Goal: Task Accomplishment & Management: Use online tool/utility

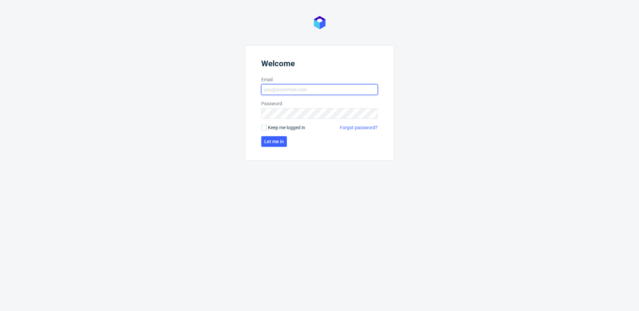
type input "krystian.gaza@packhelp.com"
click at [285, 125] on span "Keep me logged in" at bounding box center [286, 127] width 37 height 7
click at [267, 125] on input "Keep me logged in" at bounding box center [263, 127] width 5 height 5
checkbox input "true"
click at [281, 140] on span "Let me in" at bounding box center [274, 141] width 20 height 5
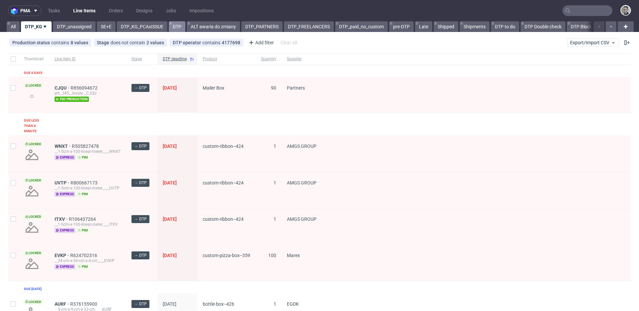
click at [177, 25] on link "DTP" at bounding box center [177, 26] width 17 height 11
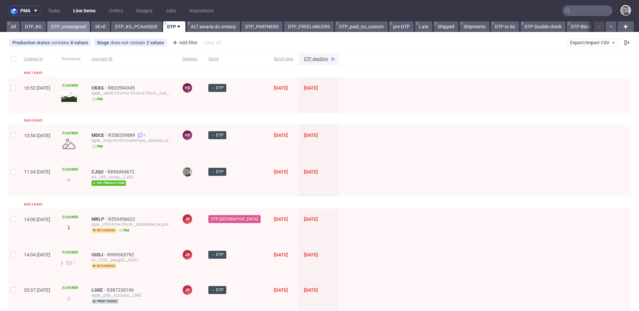
click at [79, 28] on link "DTP_unassigned" at bounding box center [68, 26] width 43 height 11
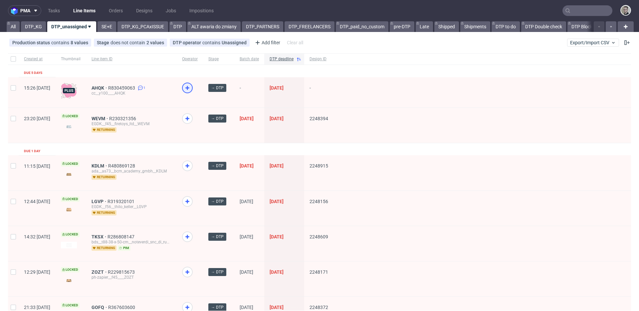
click at [193, 89] on div at bounding box center [187, 88] width 11 height 11
click at [33, 25] on link "DTP_KG" at bounding box center [33, 26] width 25 height 11
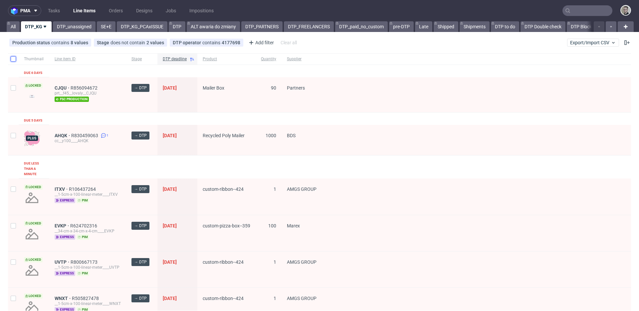
click at [11, 57] on input "checkbox" at bounding box center [13, 58] width 5 height 5
checkbox input "true"
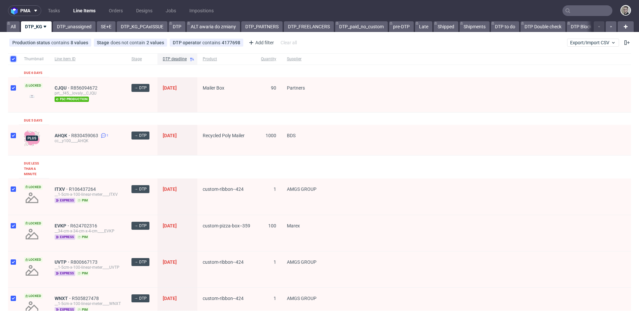
checkbox input "true"
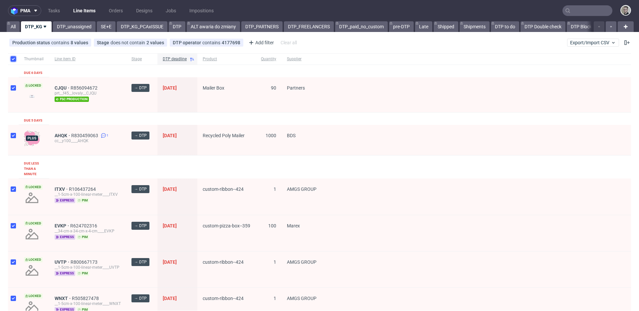
checkbox input "true"
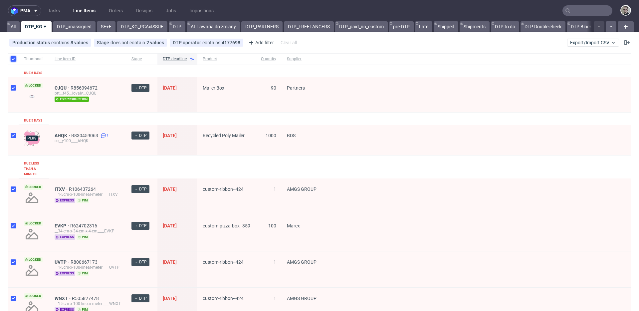
checkbox input "true"
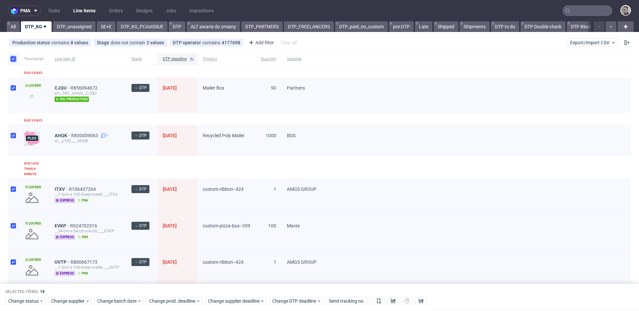
click at [14, 56] on input "checkbox" at bounding box center [13, 58] width 5 height 5
checkbox input "false"
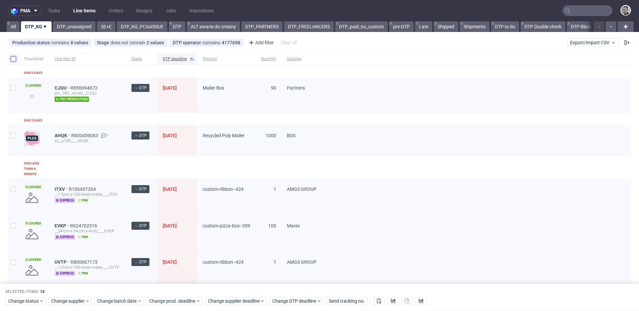
checkbox input "false"
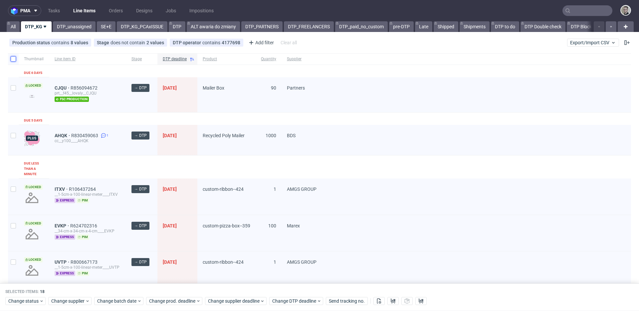
checkbox input "false"
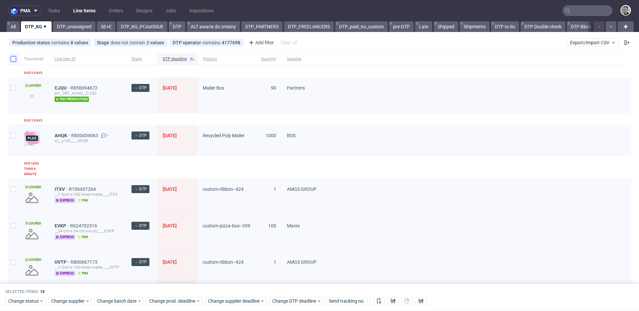
checkbox input "false"
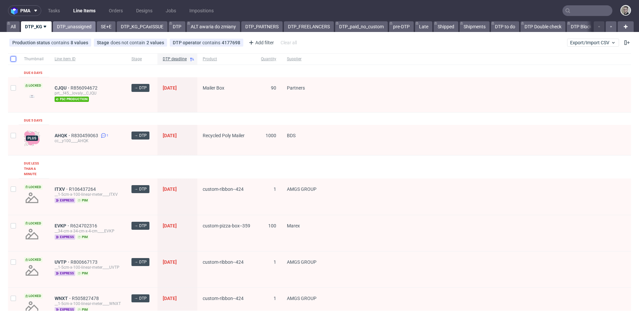
click at [85, 26] on link "DTP_unassigned" at bounding box center [74, 26] width 43 height 11
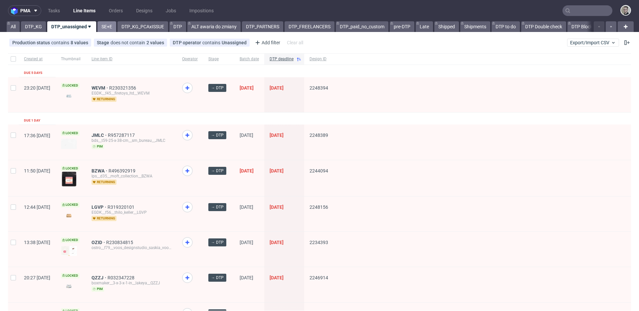
click at [104, 29] on link "SE+E" at bounding box center [107, 26] width 19 height 11
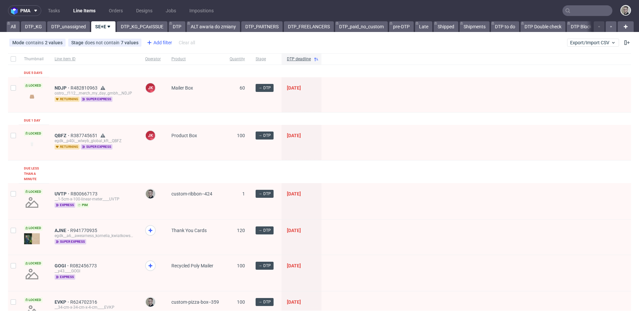
click at [160, 44] on div "Add filter" at bounding box center [158, 42] width 29 height 11
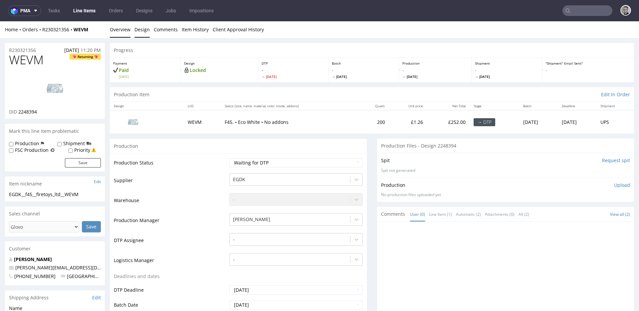
click at [144, 33] on link "Design" at bounding box center [141, 29] width 15 height 16
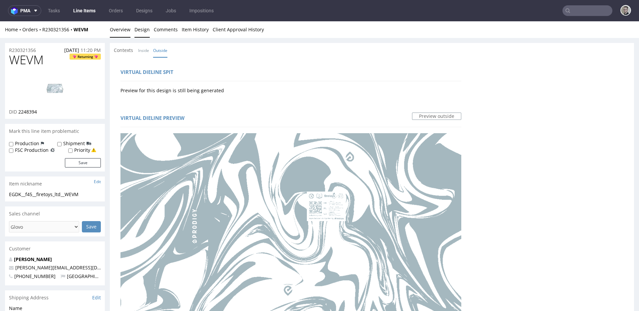
click at [118, 31] on link "Overview" at bounding box center [120, 29] width 21 height 16
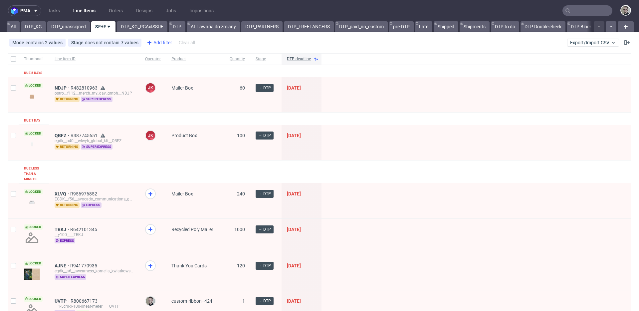
click at [160, 42] on div "Add filter" at bounding box center [158, 42] width 29 height 11
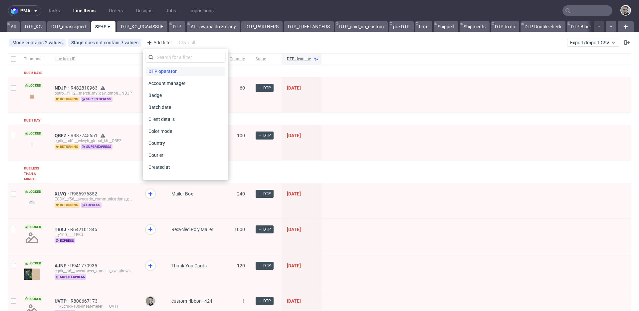
click at [168, 71] on span "DTP operator" at bounding box center [163, 71] width 34 height 9
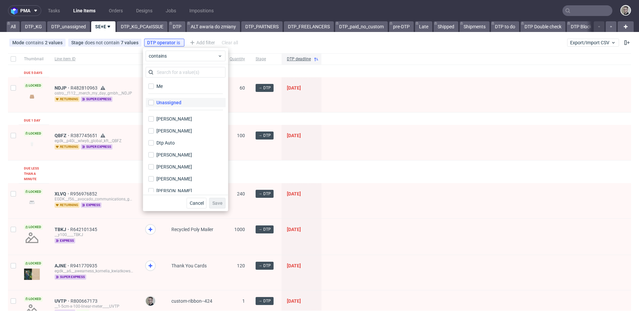
click at [187, 103] on label "Unassigned" at bounding box center [186, 102] width 80 height 9
click at [154, 103] on input "Unassigned" at bounding box center [150, 102] width 5 height 5
checkbox input "true"
click at [219, 204] on span "Save" at bounding box center [217, 203] width 10 height 5
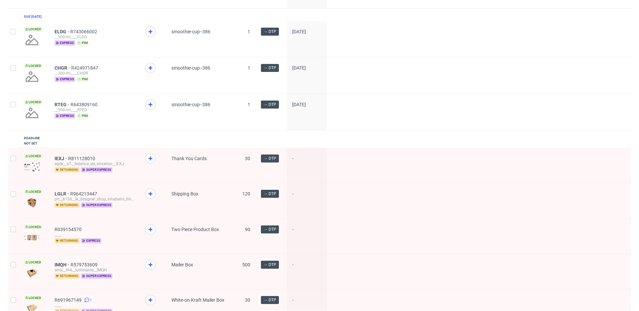
scroll to position [511, 0]
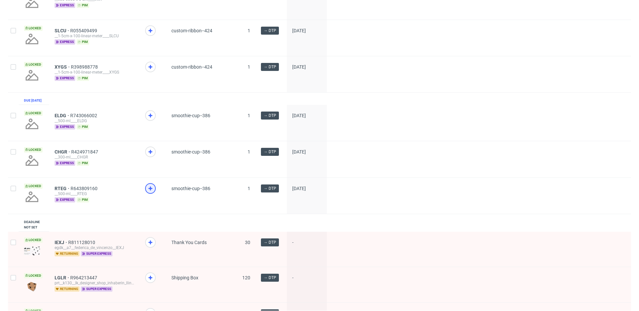
drag, startPoint x: 151, startPoint y: 196, endPoint x: 147, endPoint y: 169, distance: 27.2
click at [151, 192] on icon at bounding box center [150, 188] width 8 height 8
click at [151, 156] on icon at bounding box center [150, 152] width 8 height 8
click at [151, 117] on use at bounding box center [150, 115] width 4 height 4
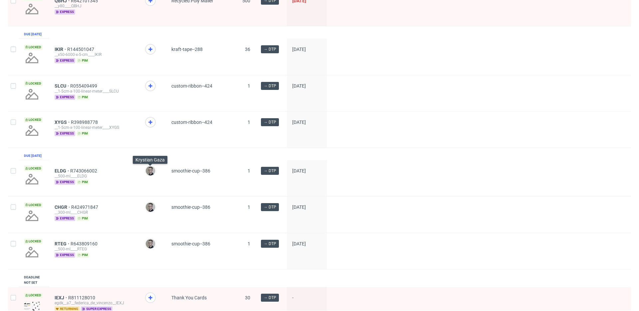
scroll to position [397, 0]
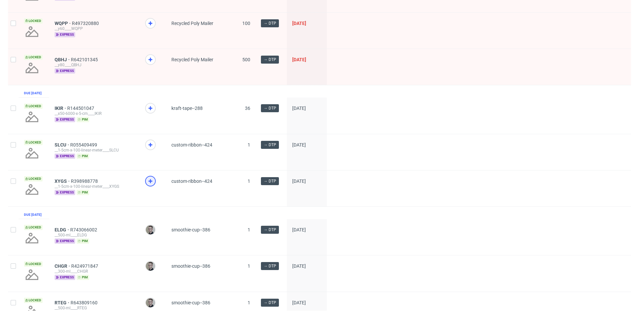
click at [150, 185] on icon at bounding box center [150, 181] width 8 height 8
click at [148, 149] on icon at bounding box center [150, 145] width 8 height 8
click at [151, 112] on icon at bounding box center [150, 108] width 8 height 8
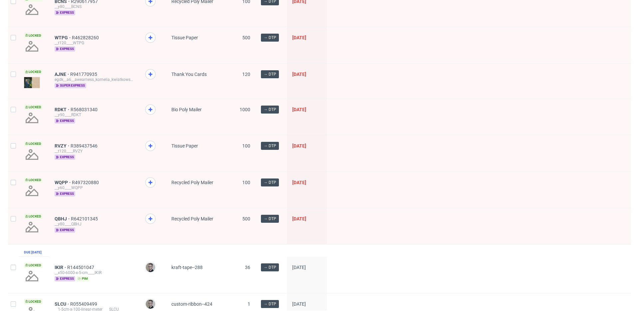
scroll to position [238, 0]
click at [153, 220] on icon at bounding box center [150, 219] width 8 height 8
click at [151, 181] on use at bounding box center [150, 182] width 4 height 4
drag, startPoint x: 151, startPoint y: 147, endPoint x: 150, endPoint y: 128, distance: 18.7
click at [151, 147] on icon at bounding box center [150, 146] width 8 height 8
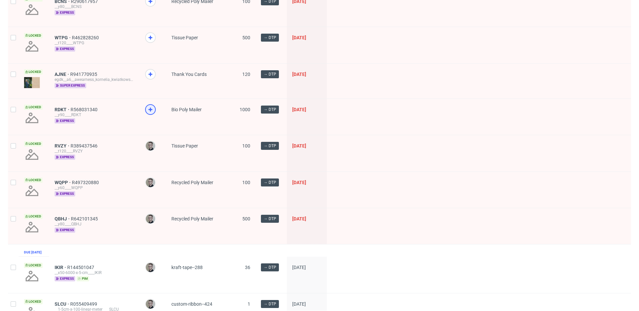
click at [152, 112] on icon at bounding box center [150, 110] width 8 height 8
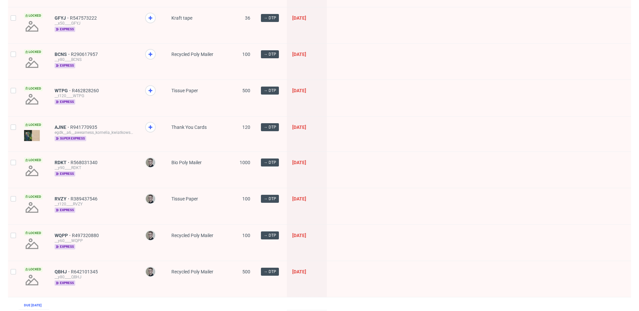
scroll to position [178, 0]
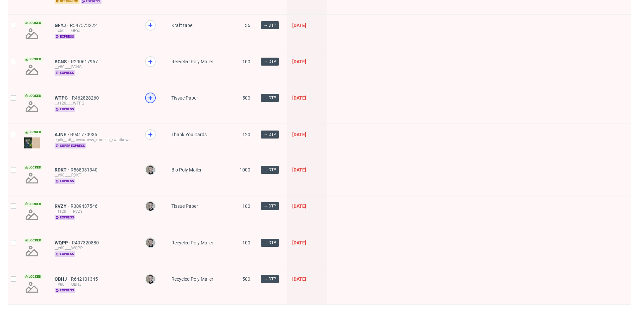
click at [151, 98] on use at bounding box center [150, 98] width 4 height 4
drag, startPoint x: 151, startPoint y: 60, endPoint x: 150, endPoint y: 38, distance: 22.3
click at [151, 60] on icon at bounding box center [150, 62] width 8 height 8
click at [153, 24] on icon at bounding box center [150, 25] width 8 height 8
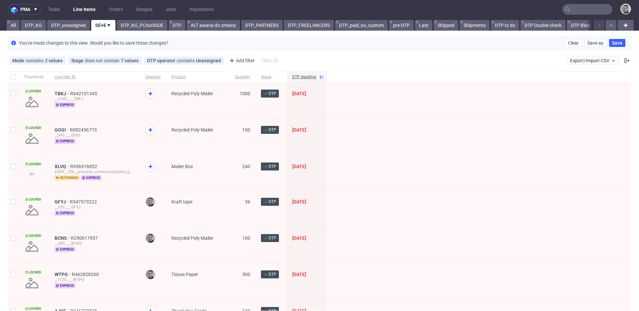
scroll to position [0, 0]
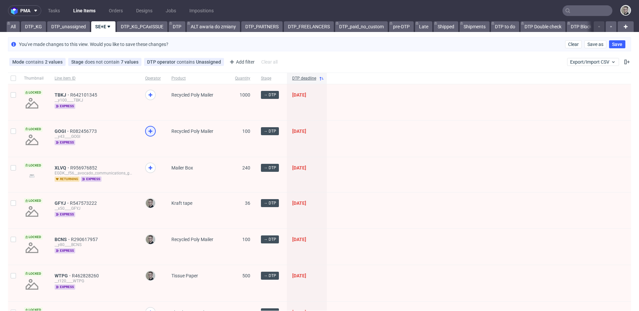
click at [151, 134] on icon at bounding box center [150, 131] width 8 height 8
click at [149, 95] on use at bounding box center [150, 95] width 4 height 4
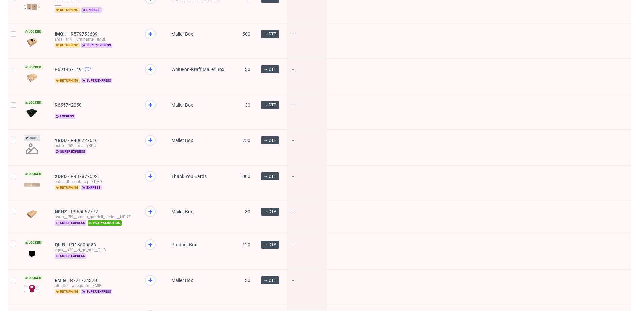
scroll to position [813, 0]
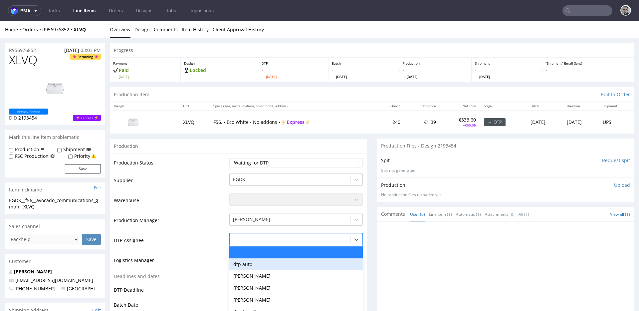
click at [253, 240] on div "dtp auto, 2 of 31. 31 results available. Use Up and Down to choose options, pre…" at bounding box center [295, 237] width 133 height 9
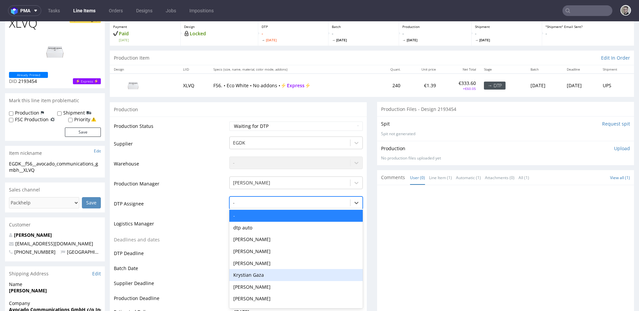
click at [264, 274] on div "Krystian Gaza" at bounding box center [295, 275] width 133 height 12
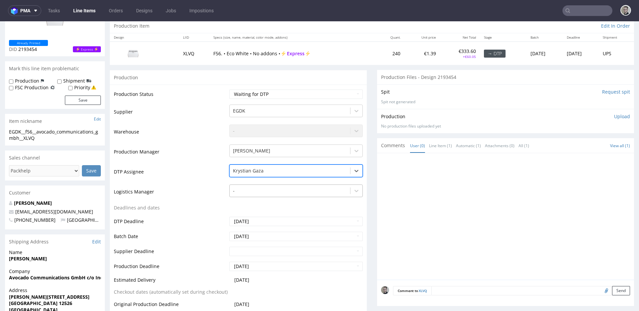
scroll to position [153, 0]
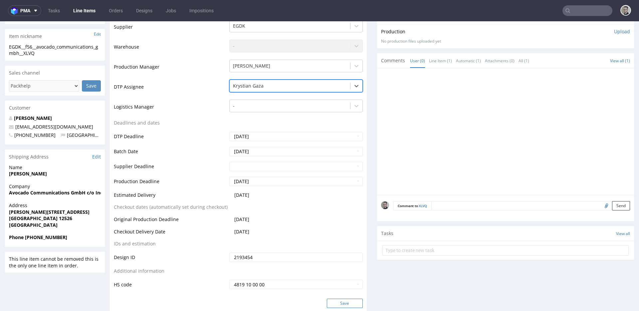
click at [346, 305] on button "Save" at bounding box center [345, 303] width 36 height 9
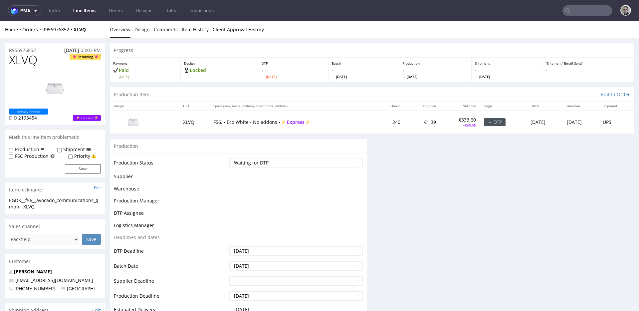
scroll to position [0, 0]
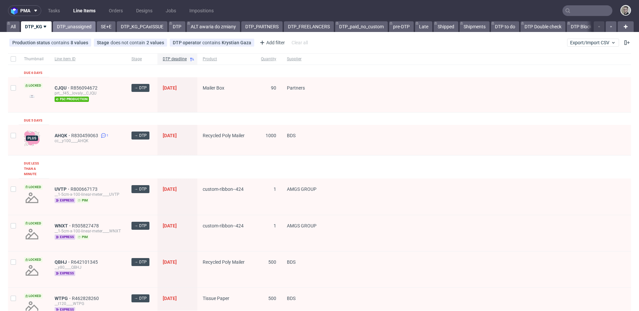
click at [77, 26] on link "DTP_unassigned" at bounding box center [74, 26] width 43 height 11
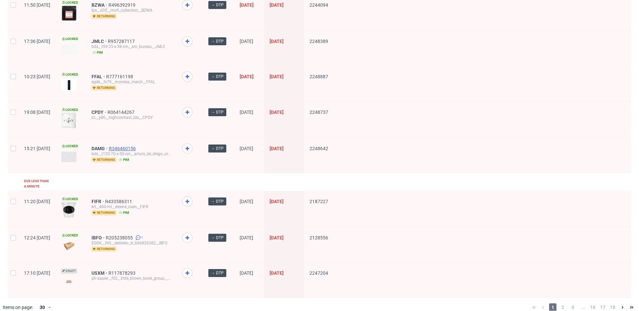
scroll to position [863, 0]
click at [559, 303] on span "2" at bounding box center [562, 307] width 7 height 8
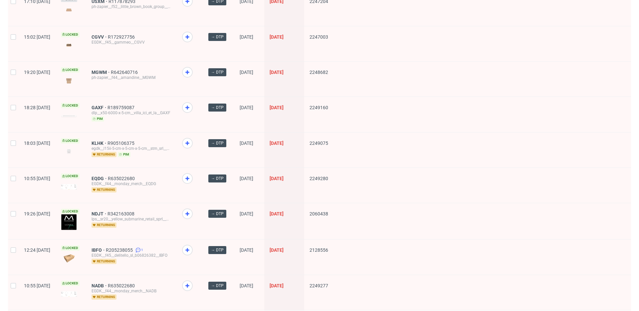
scroll to position [828, 0]
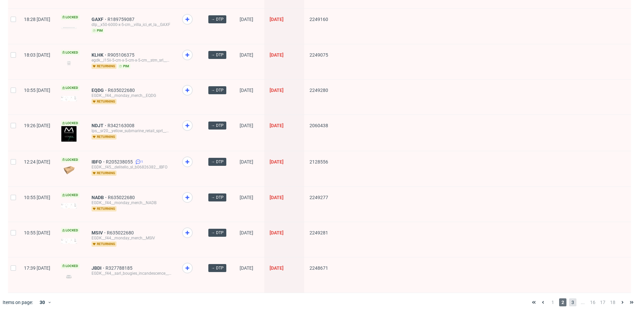
click at [569, 298] on span "3" at bounding box center [572, 302] width 7 height 8
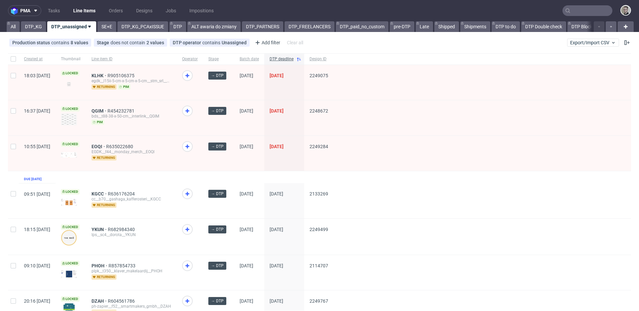
scroll to position [1, 0]
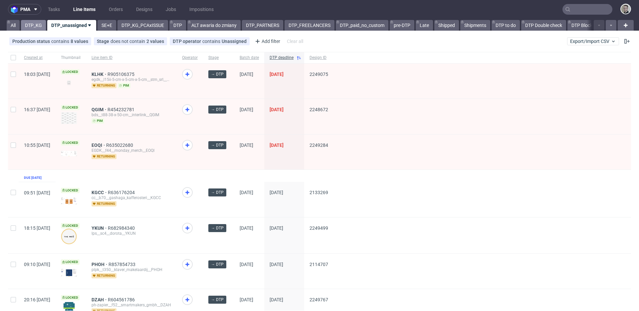
click at [38, 24] on link "DTP_KG" at bounding box center [33, 25] width 25 height 11
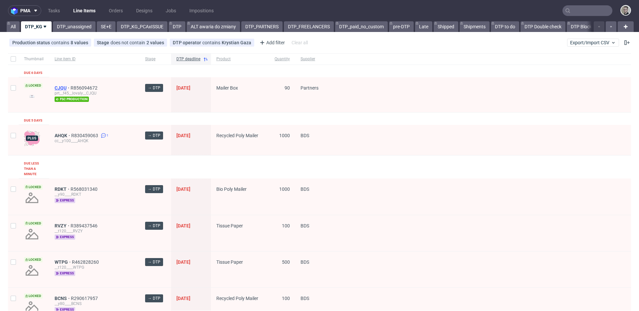
click at [61, 86] on span "CJQU" at bounding box center [63, 87] width 16 height 5
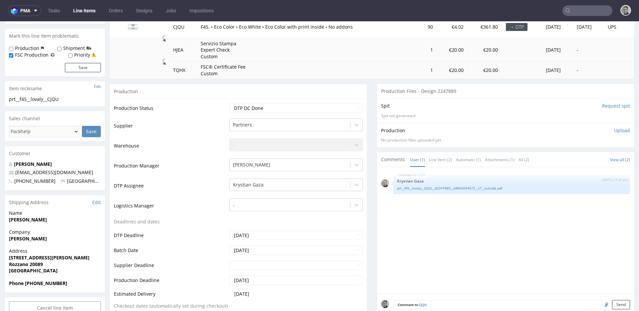
scroll to position [301, 0]
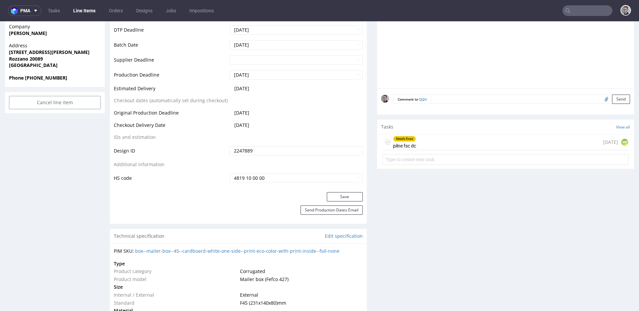
click at [442, 143] on div "Needs fixes pilne fsc dc 1 day ago KM" at bounding box center [505, 142] width 246 height 16
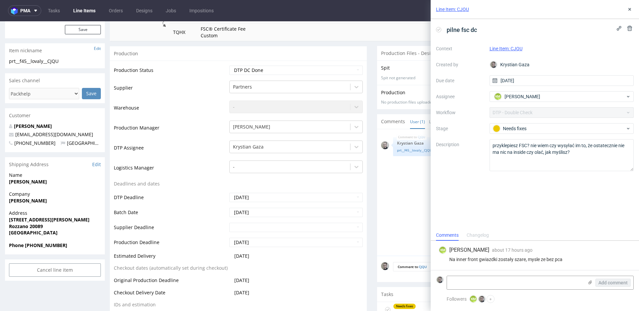
scroll to position [66, 0]
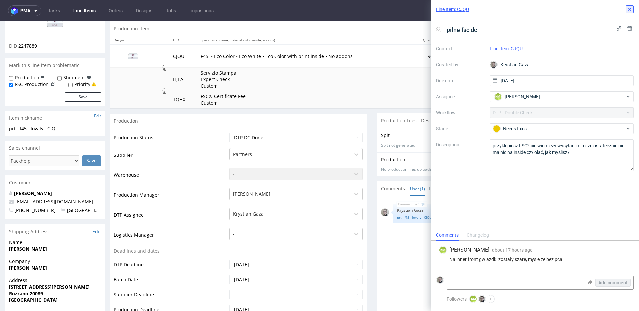
click at [630, 7] on icon at bounding box center [629, 9] width 5 height 5
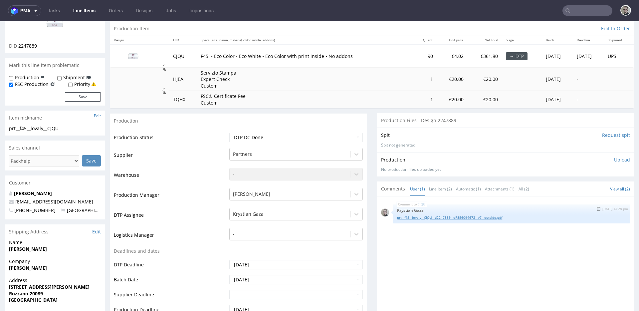
click at [493, 217] on link "prt__f45__lovaly__CJQU__d2247889__oR856094672__v7__outside.pdf" at bounding box center [511, 217] width 229 height 5
click at [316, 135] on select "Waiting for Artwork Waiting for Diecut Waiting for Mockup Waiting for DTP Waiti…" at bounding box center [295, 137] width 133 height 9
select select "dtp_in_process"
click at [229, 133] on select "Waiting for Artwork Waiting for Diecut Waiting for Mockup Waiting for DTP Waiti…" at bounding box center [295, 137] width 133 height 9
click at [348, 130] on div "Production Status Waiting for Artwork Waiting for Diecut Waiting for Mockup Wai…" at bounding box center [238, 277] width 257 height 299
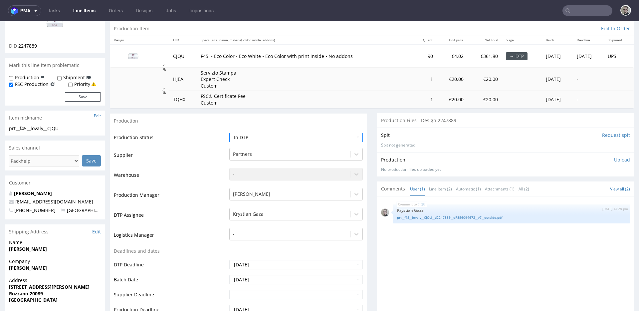
drag, startPoint x: 612, startPoint y: 158, endPoint x: 583, endPoint y: 173, distance: 32.3
click at [614, 158] on p "Upload" at bounding box center [622, 159] width 16 height 7
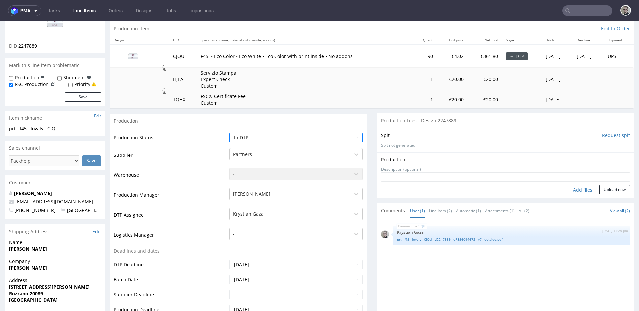
click at [577, 188] on div "Add files" at bounding box center [582, 190] width 33 height 10
click at [442, 226] on div "CJQU 18th Aug 25 | 14:28 pm Krystian Gaza prt__f45__lovaly__CJQU__d2247889__oR8…" at bounding box center [511, 235] width 237 height 19
click at [448, 238] on link "prt__f45__lovaly__CJQU__d2247889__oR856094672__v7__outside.pdf" at bounding box center [511, 239] width 229 height 5
click at [575, 191] on div "Add files" at bounding box center [582, 190] width 33 height 10
type input "C:\fakepath\prt__f45__lovaly__CJQU__d2247889__oR856094672__v7__outside.pdf"
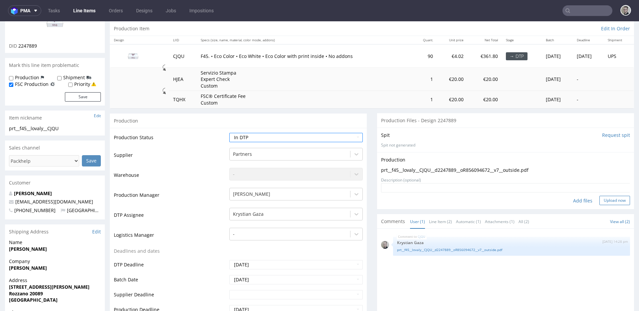
click at [609, 199] on button "Upload now" at bounding box center [614, 200] width 31 height 9
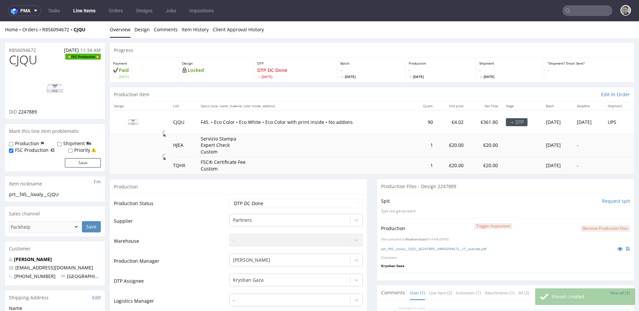
click at [306, 137] on td "Servizio Stampa Expert Check Custom" at bounding box center [305, 145] width 216 height 24
click at [295, 204] on select "Waiting for Artwork Waiting for Diecut Waiting for Mockup Waiting for DTP Waiti…" at bounding box center [295, 203] width 133 height 9
select select "dtp_production_ready"
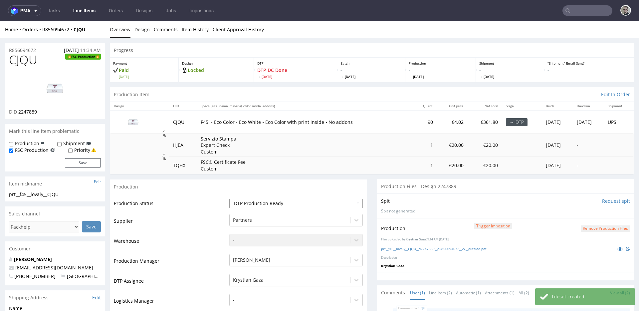
click at [229, 199] on select "Waiting for Artwork Waiting for Diecut Waiting for Mockup Waiting for DTP Waiti…" at bounding box center [295, 203] width 133 height 9
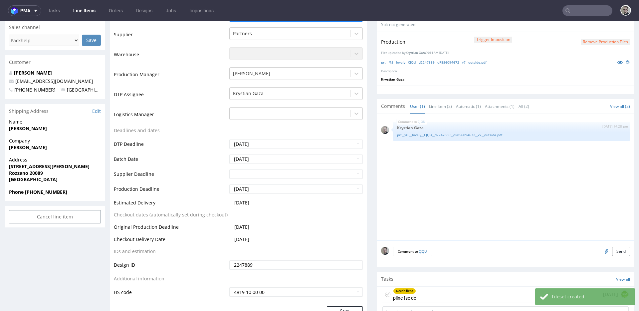
scroll to position [313, 0]
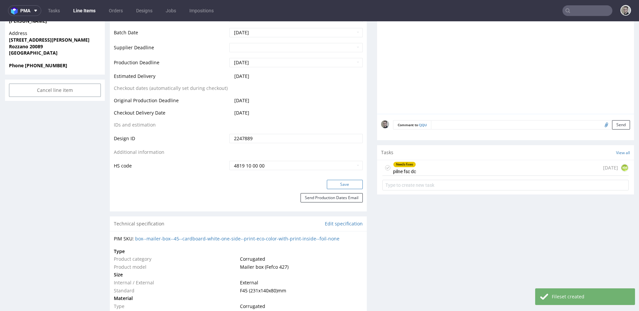
click at [349, 184] on button "Save" at bounding box center [345, 184] width 36 height 9
click at [385, 168] on icon at bounding box center [387, 167] width 5 height 5
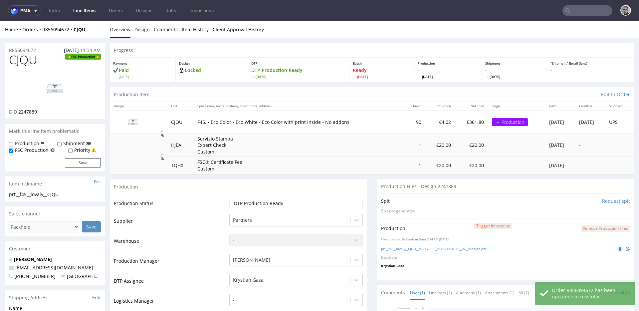
click at [86, 150] on label "Priority" at bounding box center [82, 150] width 16 height 7
click at [73, 150] on input "Priority" at bounding box center [70, 150] width 4 height 5
checkbox input "true"
click at [84, 159] on button "Save" at bounding box center [83, 162] width 36 height 9
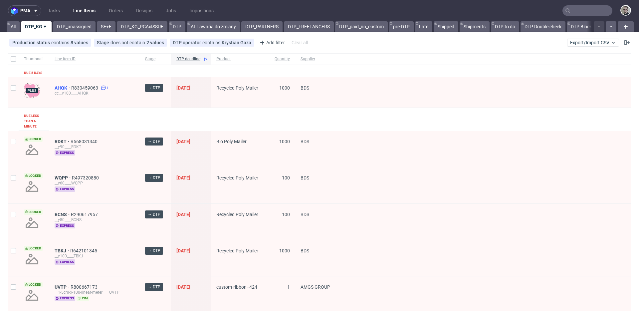
click at [58, 87] on span "AHQK" at bounding box center [63, 87] width 17 height 5
click at [79, 30] on link "DTP_unassigned" at bounding box center [74, 26] width 43 height 11
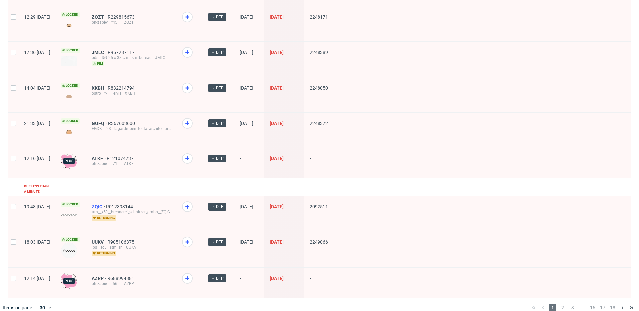
scroll to position [858, 0]
click at [46, 303] on div "30" at bounding box center [42, 307] width 12 height 9
click at [49, 269] on div "60" at bounding box center [45, 269] width 13 height 9
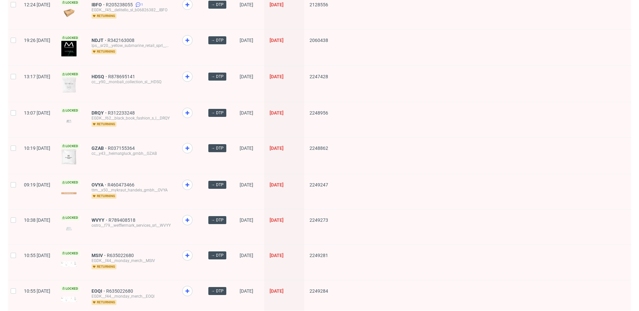
scroll to position [1938, 0]
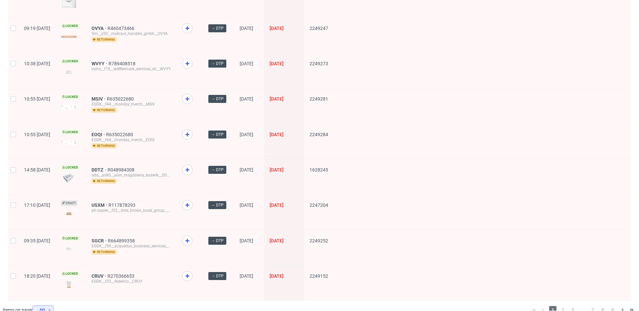
click at [50, 307] on icon at bounding box center [50, 309] width 4 height 5
click at [48, 280] on div "120" at bounding box center [45, 282] width 13 height 9
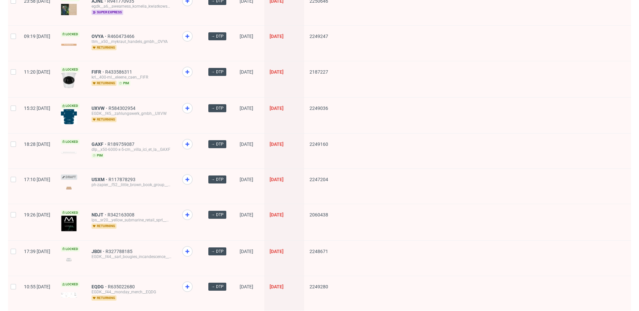
scroll to position [1866, 0]
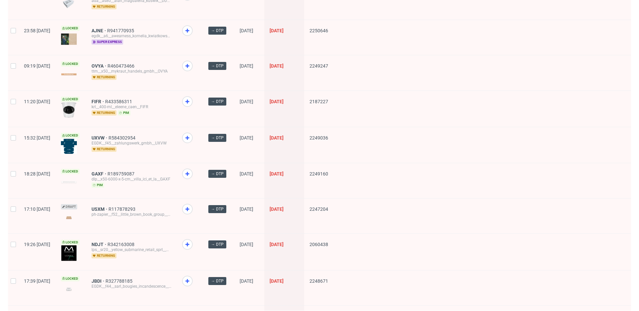
drag, startPoint x: 117, startPoint y: 125, endPoint x: 118, endPoint y: 113, distance: 11.7
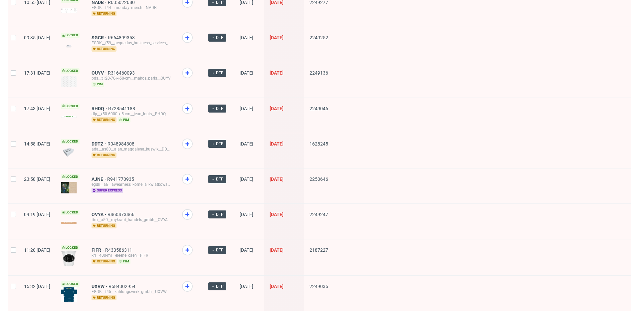
scroll to position [1672, 0]
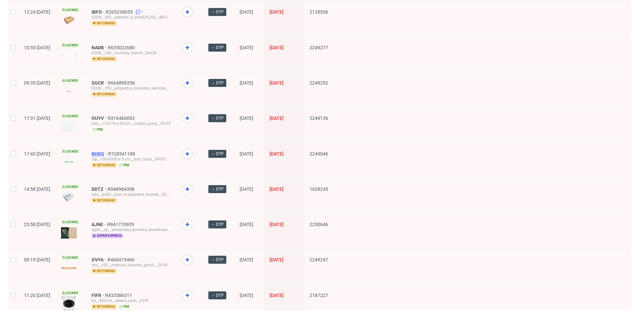
drag, startPoint x: 116, startPoint y: 179, endPoint x: 123, endPoint y: 145, distance: 35.0
drag, startPoint x: 120, startPoint y: 71, endPoint x: 117, endPoint y: 29, distance: 42.7
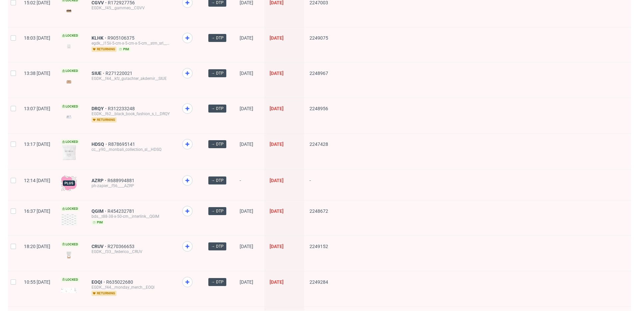
scroll to position [1168, 0]
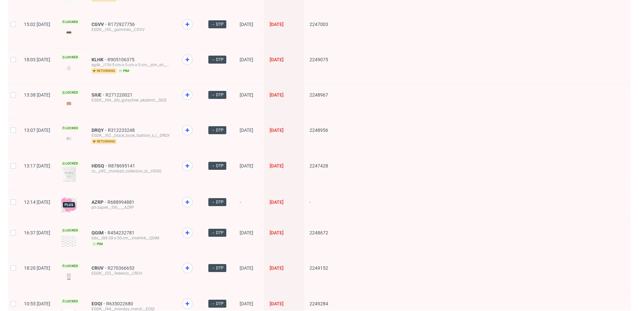
drag, startPoint x: 120, startPoint y: 119, endPoint x: 116, endPoint y: 92, distance: 27.6
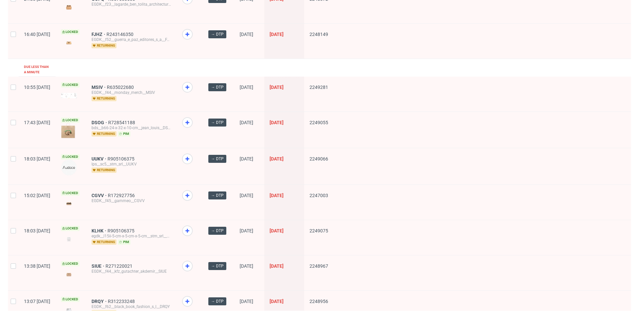
scroll to position [996, 0]
drag, startPoint x: 116, startPoint y: 112, endPoint x: 118, endPoint y: 85, distance: 27.7
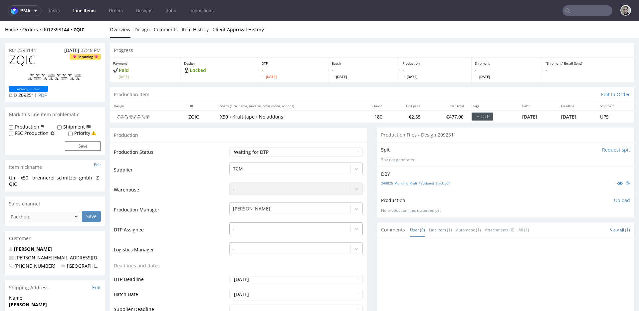
click at [255, 229] on div "-" at bounding box center [295, 226] width 133 height 9
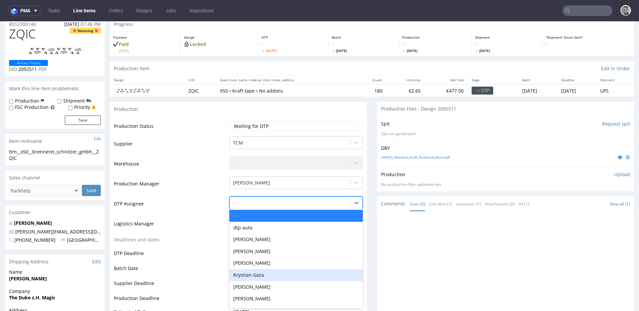
click at [256, 276] on div "Krystian Gaza" at bounding box center [295, 275] width 133 height 12
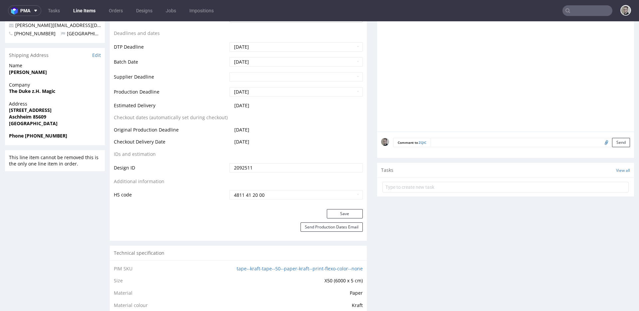
scroll to position [234, 0]
click at [341, 214] on button "Save" at bounding box center [345, 212] width 36 height 9
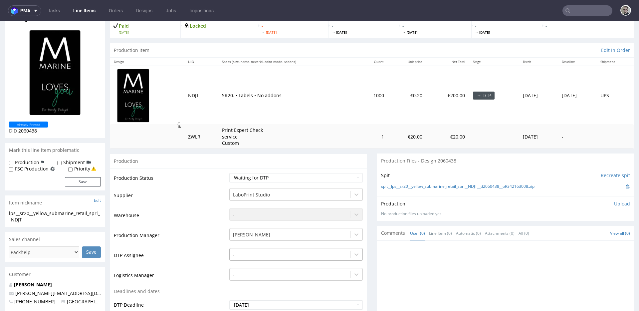
click at [254, 257] on div "-" at bounding box center [295, 252] width 133 height 9
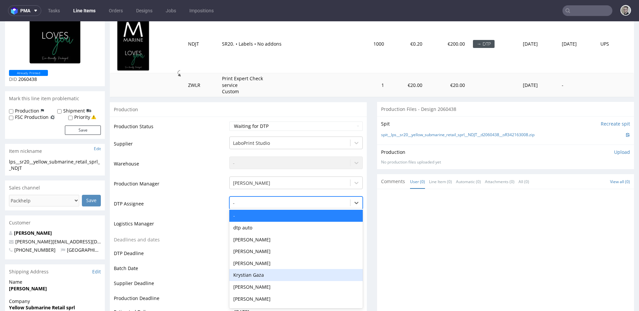
click at [274, 272] on div "Krystian Gaza" at bounding box center [295, 275] width 133 height 12
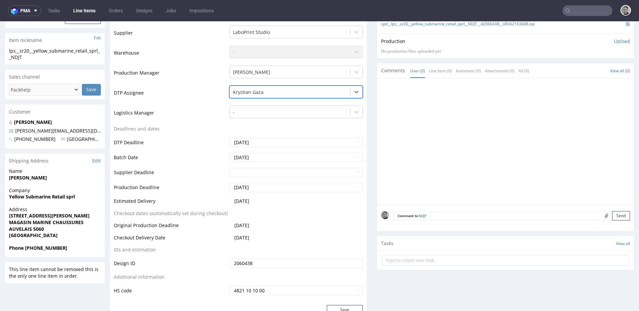
scroll to position [232, 0]
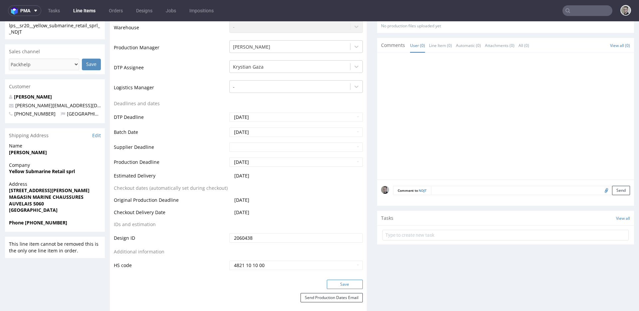
click at [342, 281] on button "Save" at bounding box center [345, 284] width 36 height 9
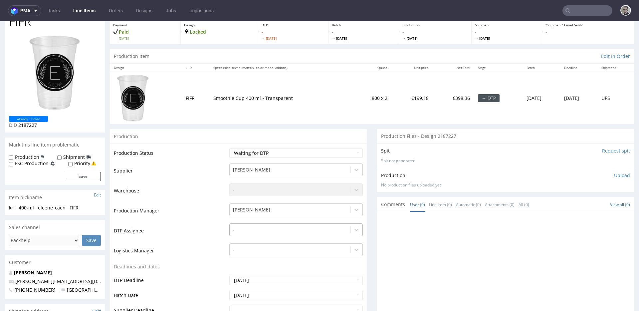
click at [251, 233] on div "-" at bounding box center [295, 227] width 133 height 9
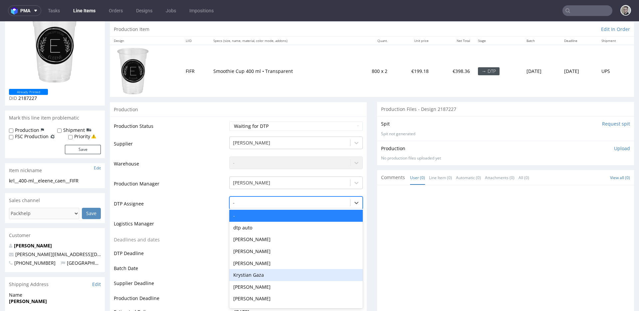
click at [257, 269] on div "Krystian Gaza" at bounding box center [295, 275] width 133 height 12
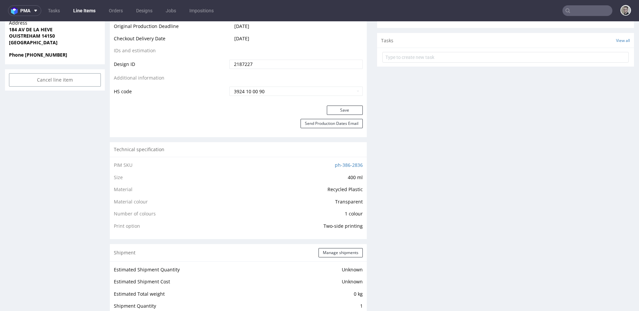
scroll to position [346, 0]
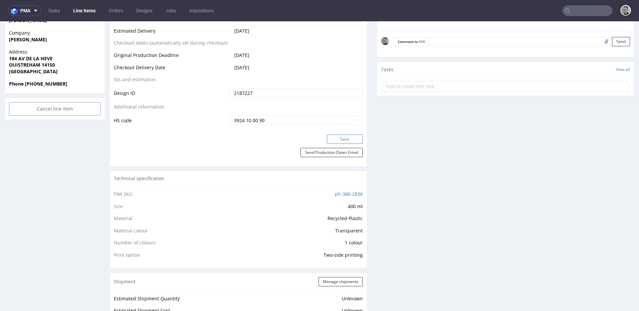
click at [346, 140] on button "Save" at bounding box center [345, 138] width 36 height 9
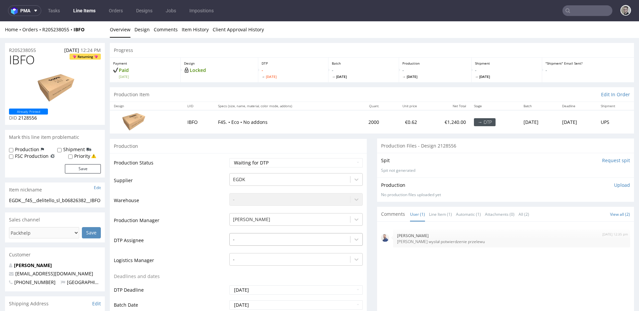
click at [254, 239] on div "-" at bounding box center [295, 237] width 133 height 9
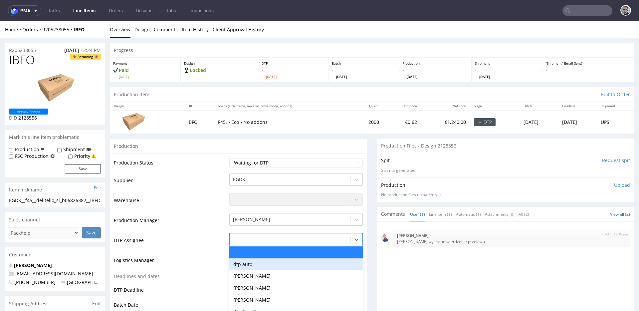
scroll to position [37, 0]
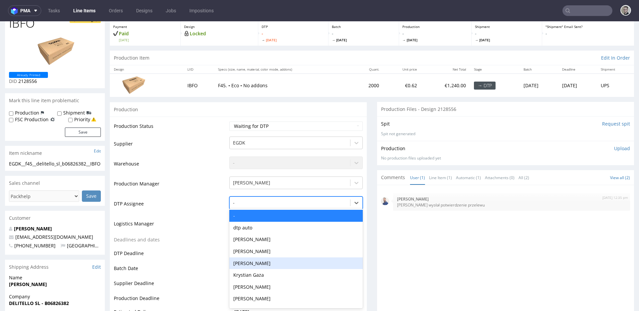
drag, startPoint x: 252, startPoint y: 272, endPoint x: 261, endPoint y: 265, distance: 11.3
click at [252, 272] on div "Krystian Gaza" at bounding box center [295, 275] width 133 height 12
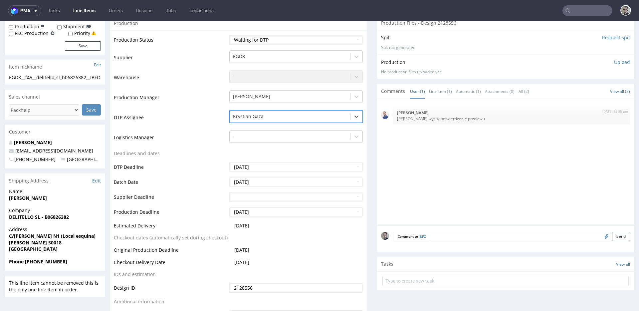
scroll to position [263, 0]
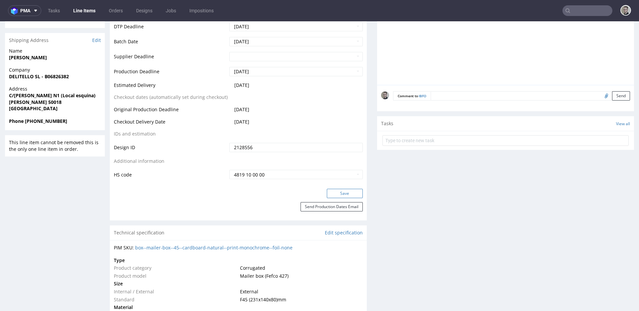
click at [354, 195] on button "Save" at bounding box center [345, 193] width 36 height 9
